Goal: Navigation & Orientation: Find specific page/section

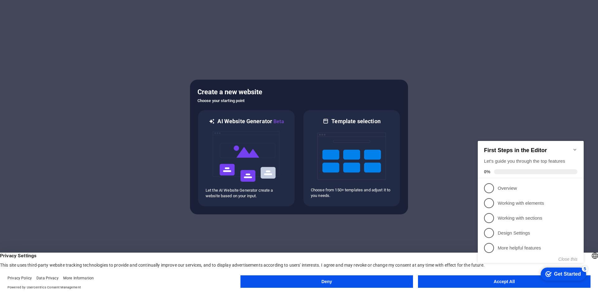
click at [490, 284] on appcues-checklist "Contextual help checklist present on screen" at bounding box center [531, 208] width 113 height 153
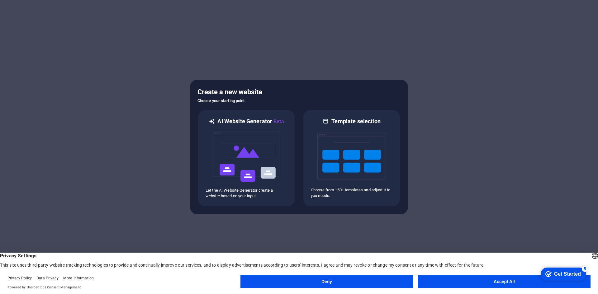
click at [539, 284] on div "checkmark Get Started 5 First Steps in the Editor Let's guide you through the t…" at bounding box center [562, 274] width 53 height 19
click at [512, 284] on button "Accept All" at bounding box center [504, 282] width 173 height 12
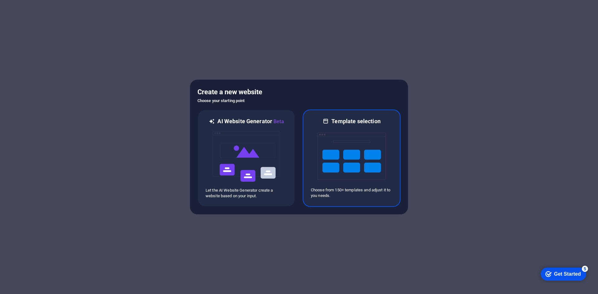
click at [380, 172] on img at bounding box center [352, 156] width 69 height 62
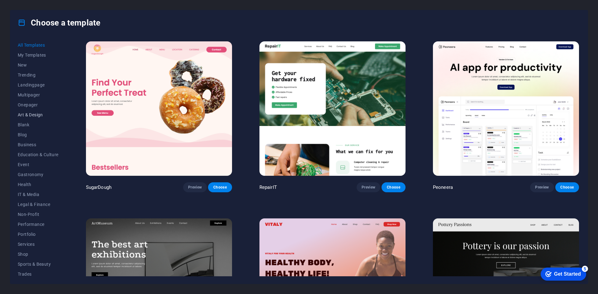
scroll to position [23, 0]
click at [33, 270] on span "Wireframe" at bounding box center [38, 271] width 41 height 5
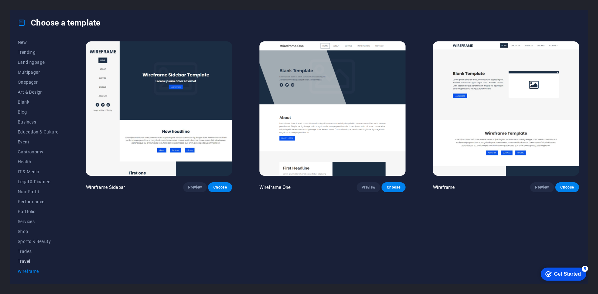
click at [27, 260] on span "Travel" at bounding box center [38, 261] width 41 height 5
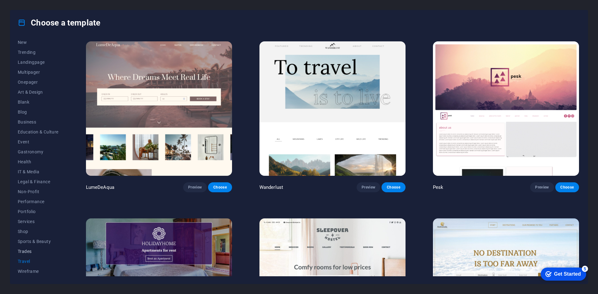
click at [28, 251] on span "Trades" at bounding box center [38, 251] width 41 height 5
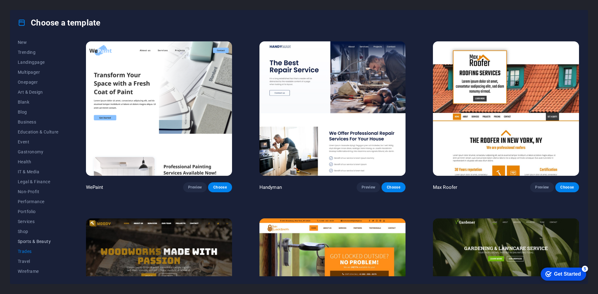
click at [34, 242] on span "Sports & Beauty" at bounding box center [38, 241] width 41 height 5
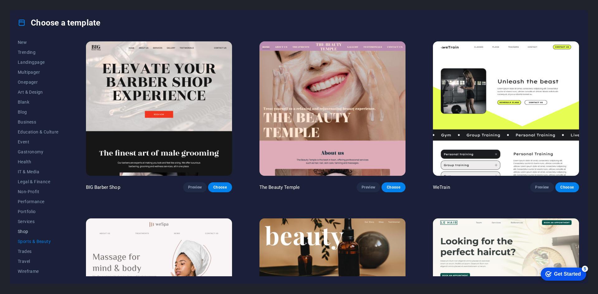
click at [26, 234] on span "Shop" at bounding box center [38, 231] width 41 height 5
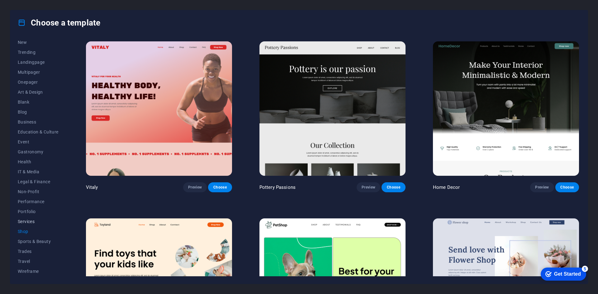
click at [25, 224] on span "Services" at bounding box center [38, 221] width 41 height 5
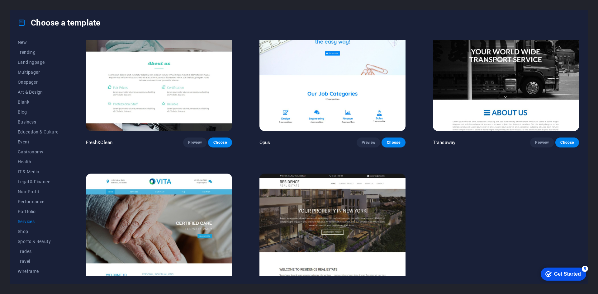
scroll to position [935, 0]
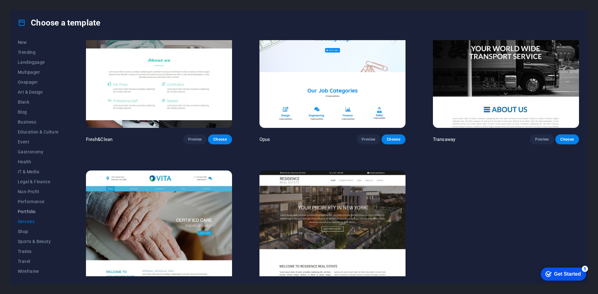
click at [31, 211] on span "Portfolio" at bounding box center [38, 211] width 41 height 5
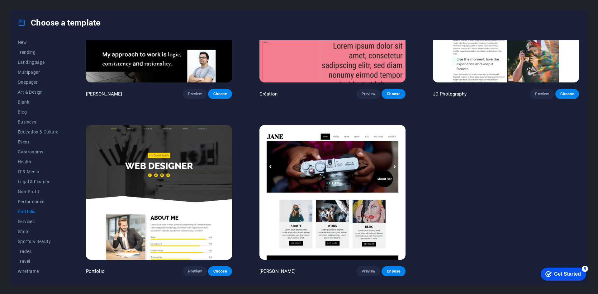
scroll to position [269, 0]
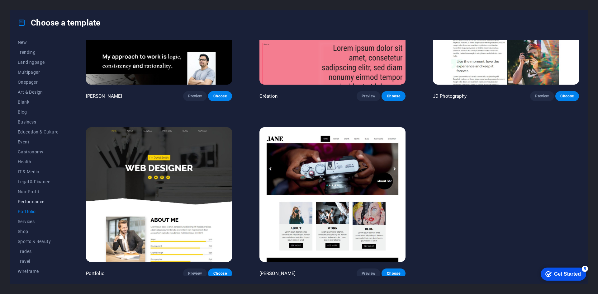
click at [30, 204] on button "Performance" at bounding box center [38, 202] width 41 height 10
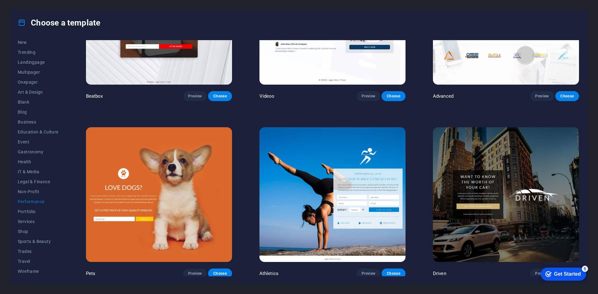
scroll to position [799, 0]
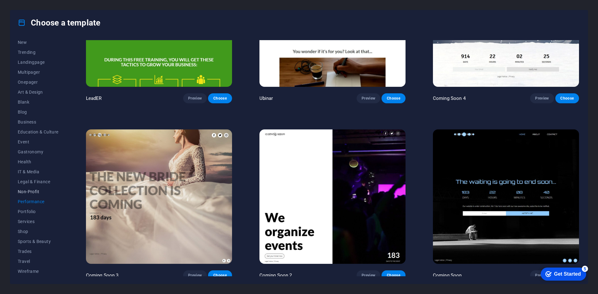
click at [26, 195] on button "Non-Profit" at bounding box center [38, 192] width 41 height 10
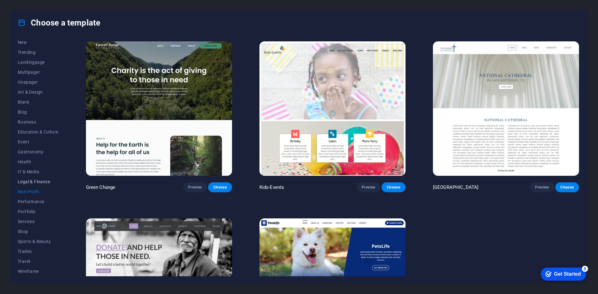
click at [32, 182] on span "Legal & Finance" at bounding box center [38, 181] width 41 height 5
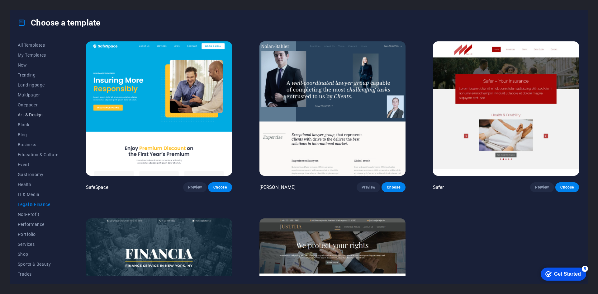
click at [32, 113] on span "Art & Design" at bounding box center [38, 114] width 41 height 5
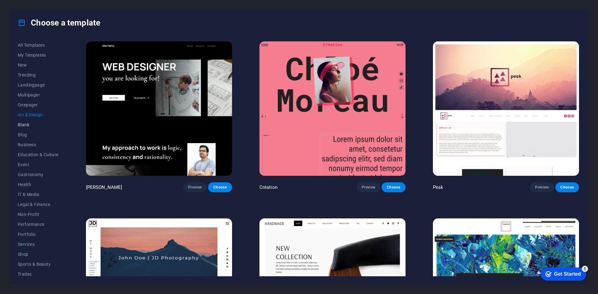
click at [28, 125] on span "Blank" at bounding box center [38, 124] width 41 height 5
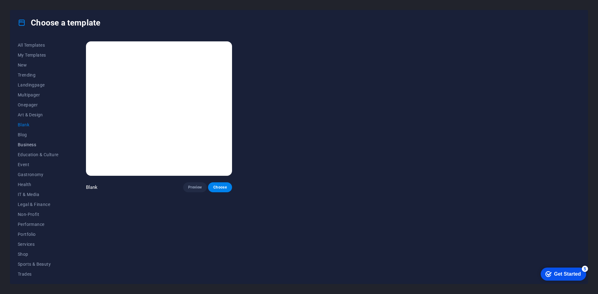
click at [33, 144] on span "Business" at bounding box center [38, 144] width 41 height 5
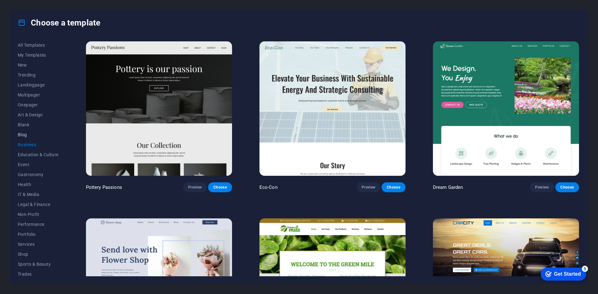
click at [24, 133] on span "Blog" at bounding box center [38, 134] width 41 height 5
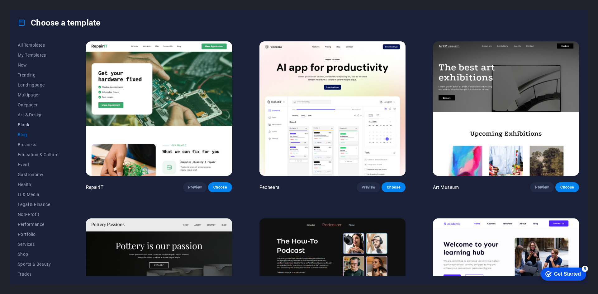
click at [26, 125] on span "Blank" at bounding box center [38, 124] width 41 height 5
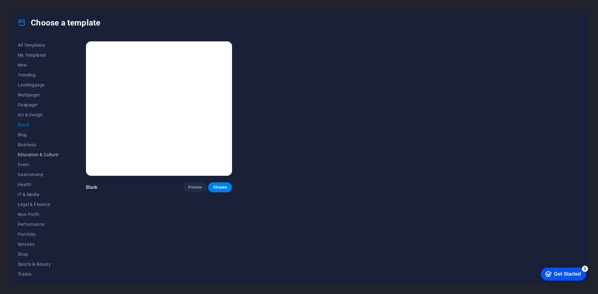
click at [37, 151] on button "Education & Culture" at bounding box center [38, 155] width 41 height 10
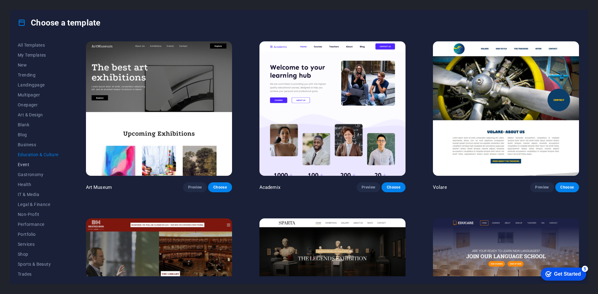
click at [26, 163] on span "Event" at bounding box center [38, 164] width 41 height 5
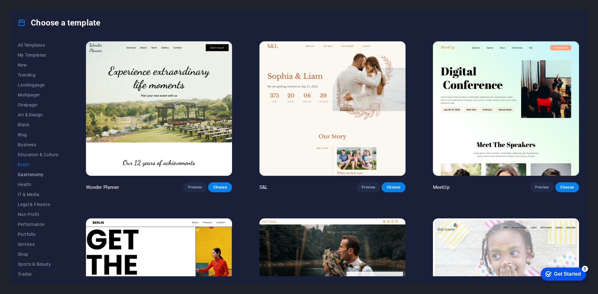
click at [36, 177] on span "Gastronomy" at bounding box center [38, 174] width 41 height 5
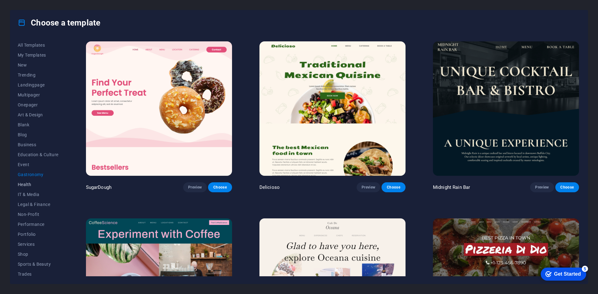
click at [30, 183] on span "Health" at bounding box center [38, 184] width 41 height 5
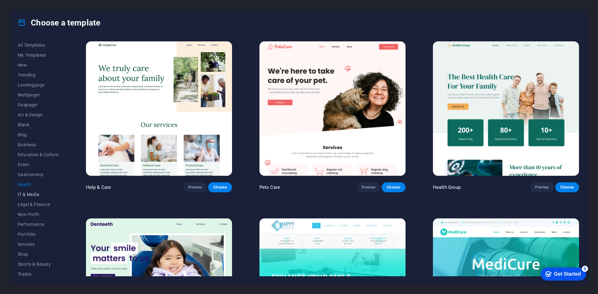
click at [30, 194] on span "IT & Media" at bounding box center [38, 194] width 41 height 5
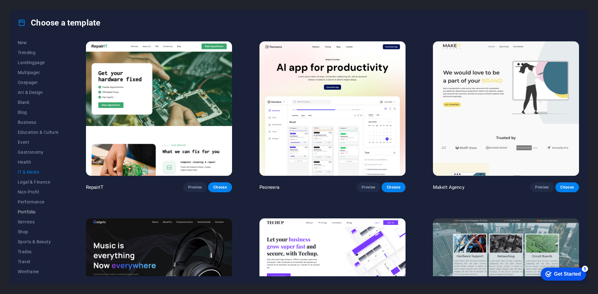
scroll to position [23, 0]
click at [32, 223] on span "Services" at bounding box center [38, 221] width 41 height 5
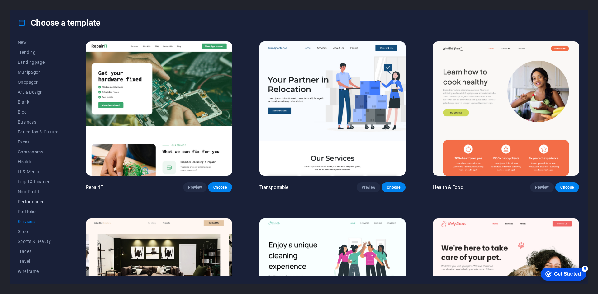
scroll to position [0, 0]
click at [33, 95] on span "Multipager" at bounding box center [38, 95] width 41 height 5
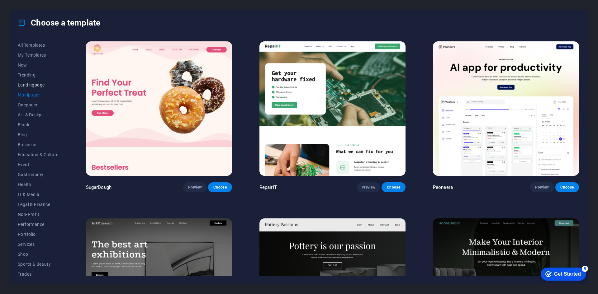
click at [43, 85] on span "Landingpage" at bounding box center [38, 85] width 41 height 5
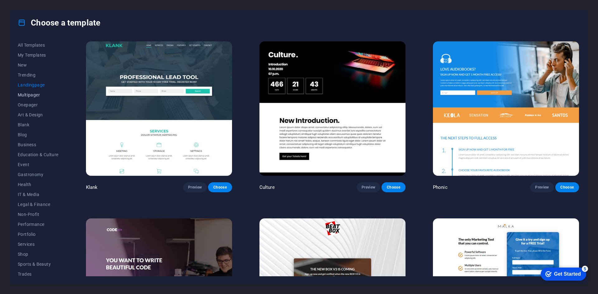
click at [37, 93] on span "Multipager" at bounding box center [38, 95] width 41 height 5
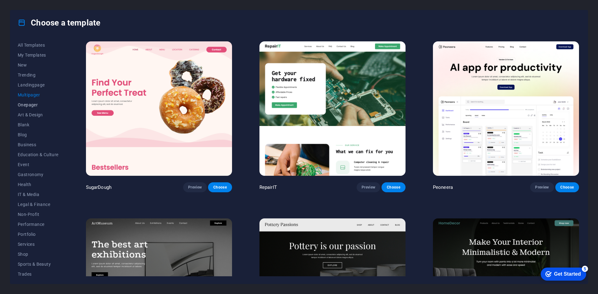
click at [36, 106] on span "Onepager" at bounding box center [38, 105] width 41 height 5
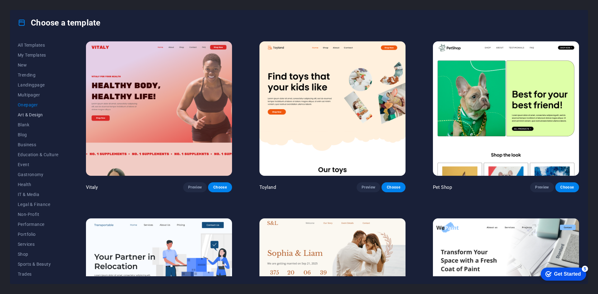
click at [34, 115] on span "Art & Design" at bounding box center [38, 114] width 41 height 5
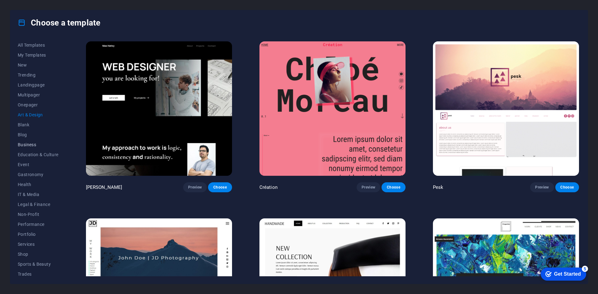
click at [28, 144] on span "Business" at bounding box center [38, 144] width 41 height 5
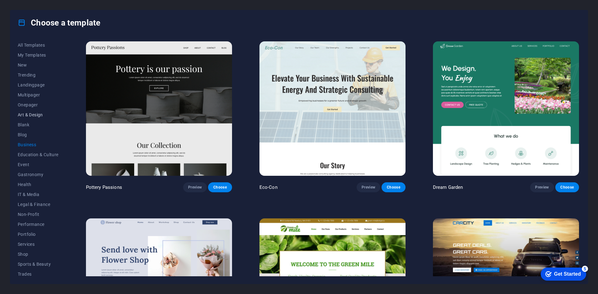
click at [27, 120] on button "Art & Design" at bounding box center [38, 115] width 41 height 10
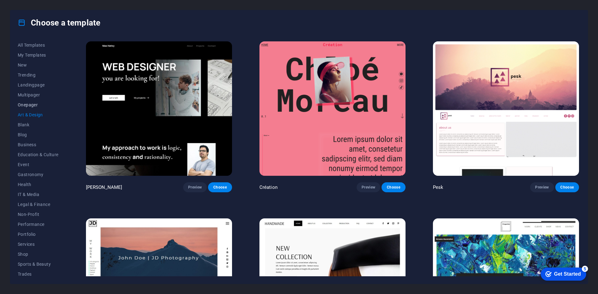
click at [28, 107] on span "Onepager" at bounding box center [38, 105] width 41 height 5
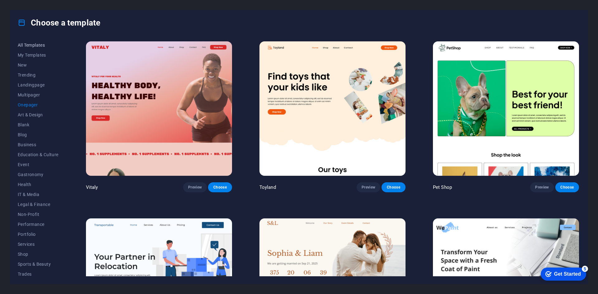
click at [33, 45] on span "All Templates" at bounding box center [38, 45] width 41 height 5
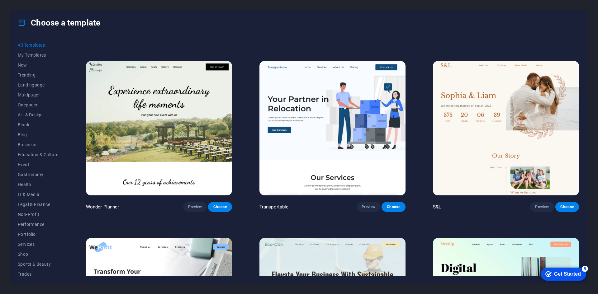
scroll to position [623, 0]
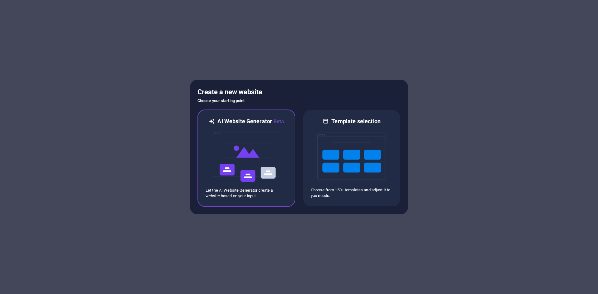
click at [251, 153] on img at bounding box center [246, 157] width 69 height 62
